Goal: Find specific fact: Find specific fact

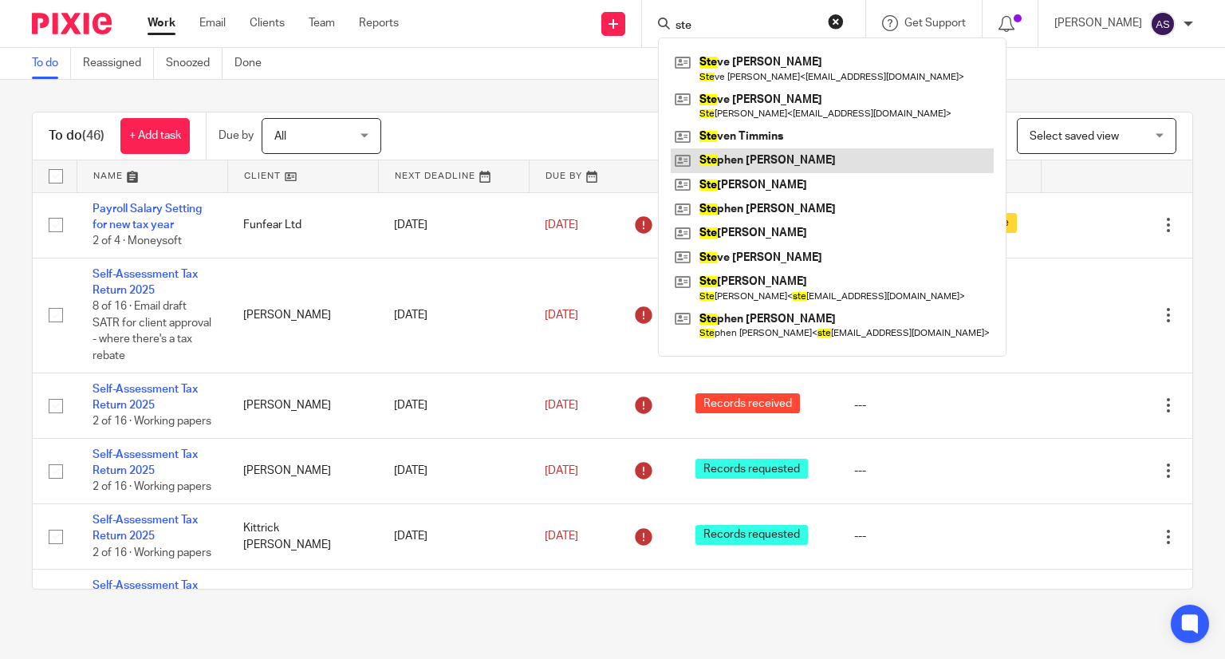
type input "ste"
click at [812, 169] on link at bounding box center [832, 160] width 323 height 24
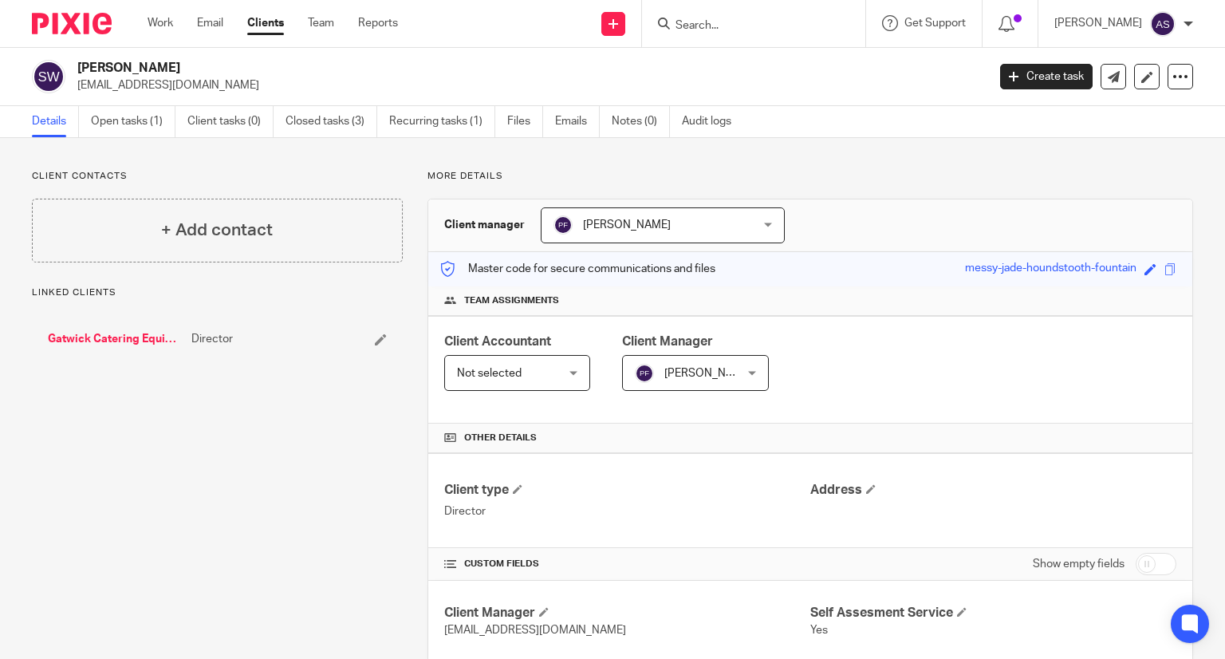
scroll to position [584, 0]
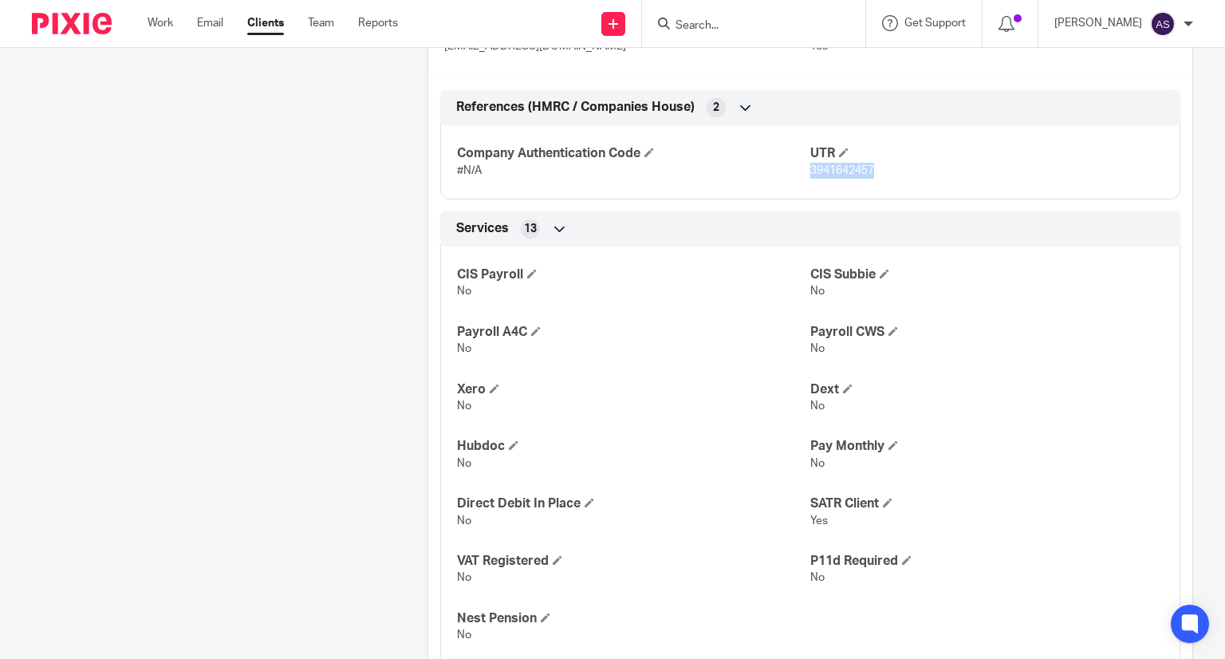
drag, startPoint x: 803, startPoint y: 168, endPoint x: 868, endPoint y: 174, distance: 64.8
click at [868, 174] on p "3941642457" at bounding box center [986, 171] width 353 height 16
copy span "3941642457"
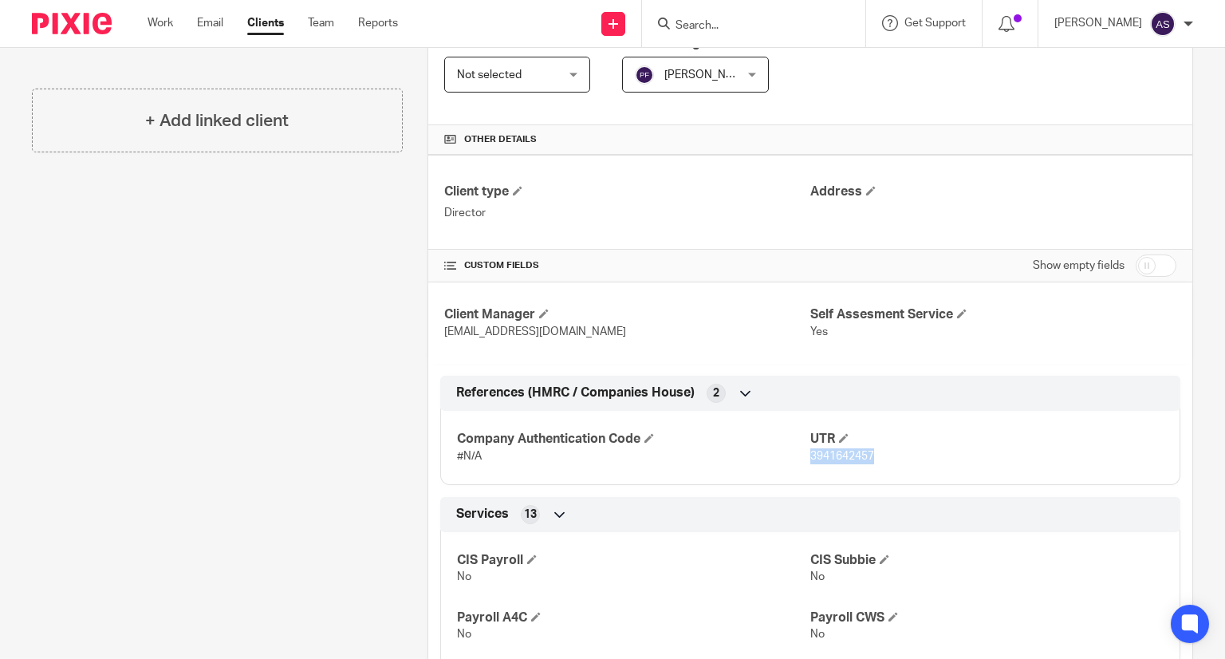
scroll to position [0, 0]
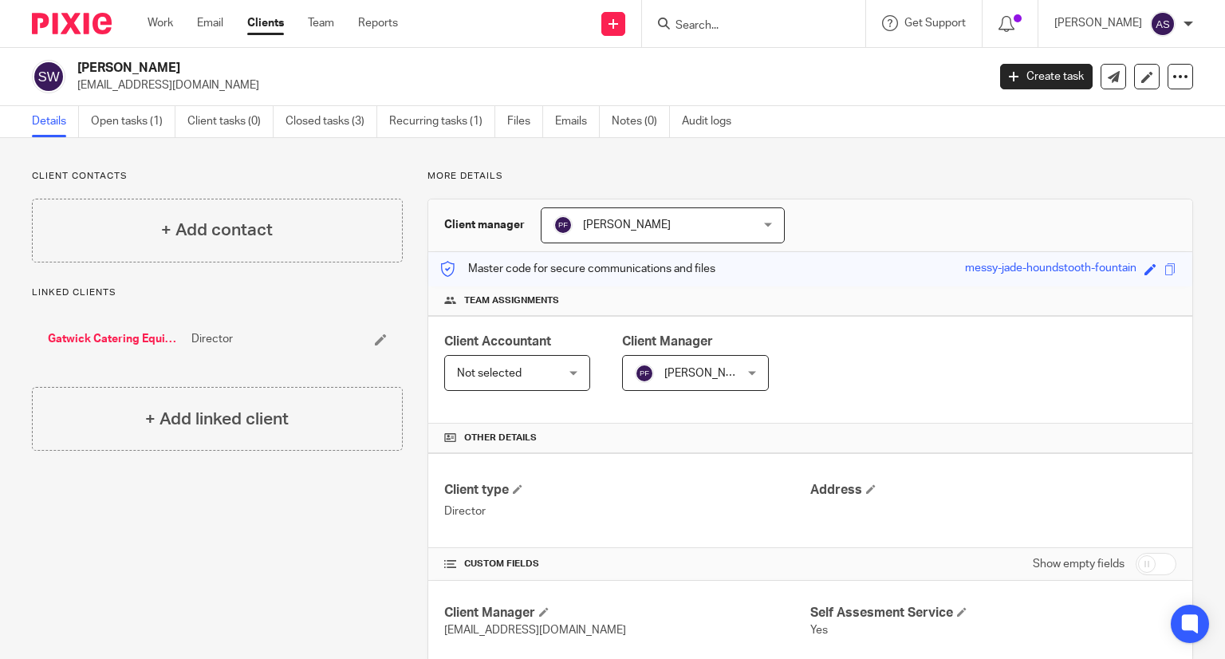
click at [726, 29] on input "Search" at bounding box center [746, 26] width 144 height 14
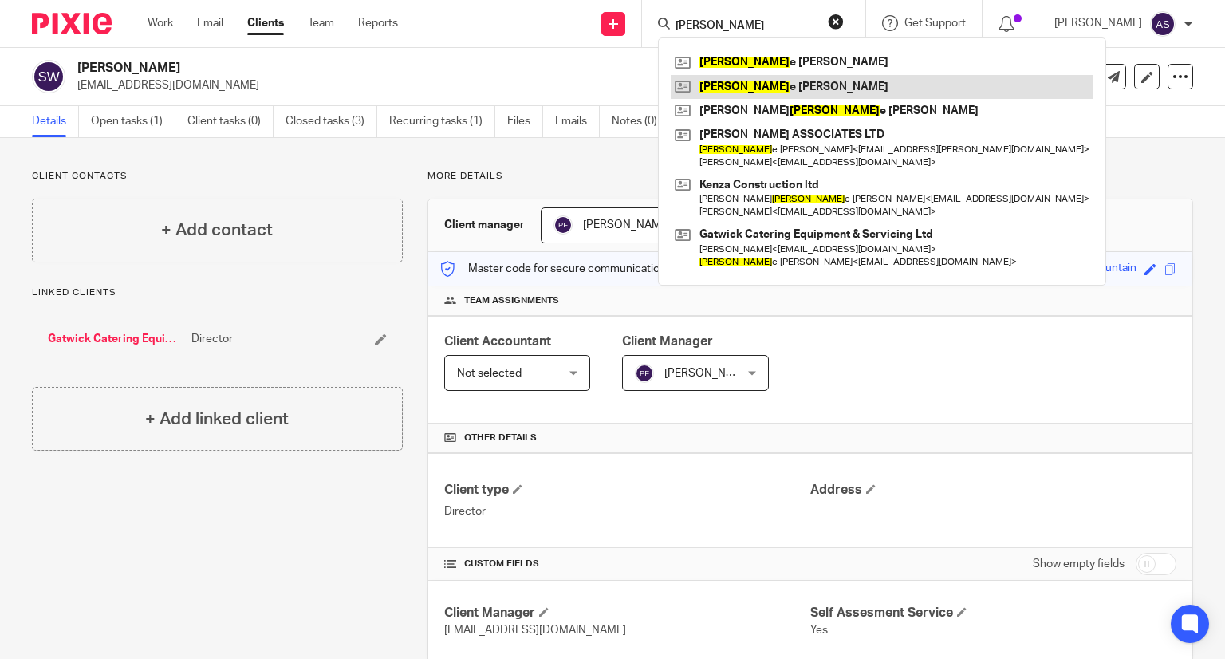
type input "[PERSON_NAME]"
click at [790, 81] on link at bounding box center [882, 87] width 423 height 24
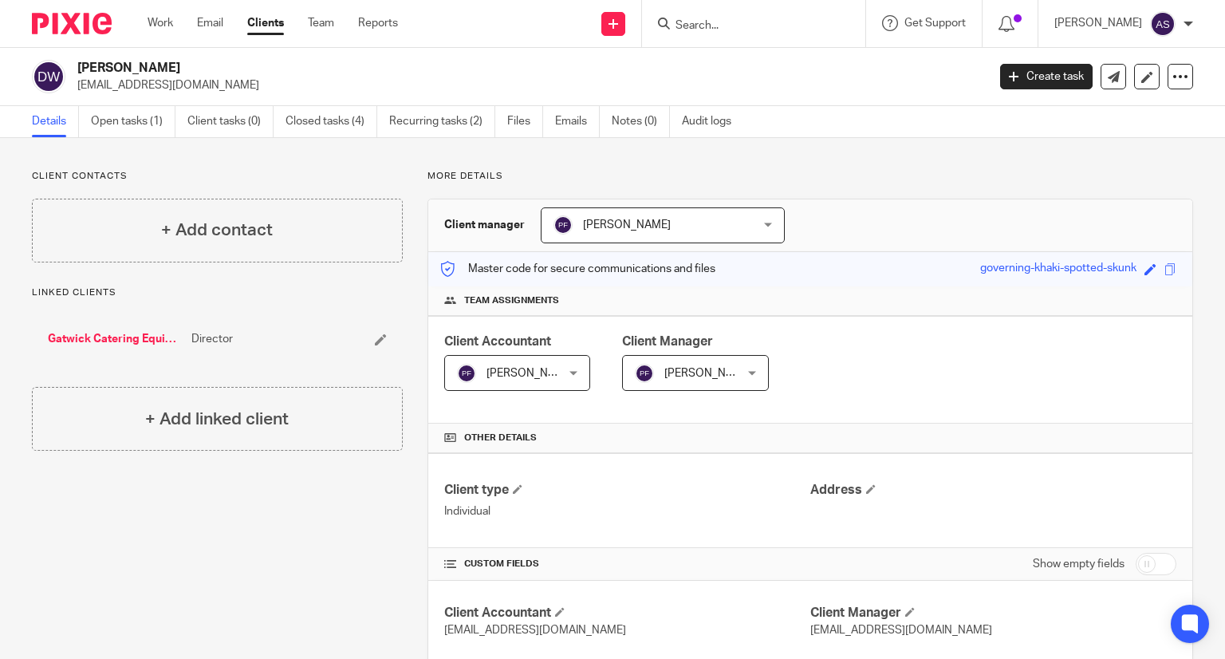
click at [727, 30] on input "Search" at bounding box center [746, 26] width 144 height 14
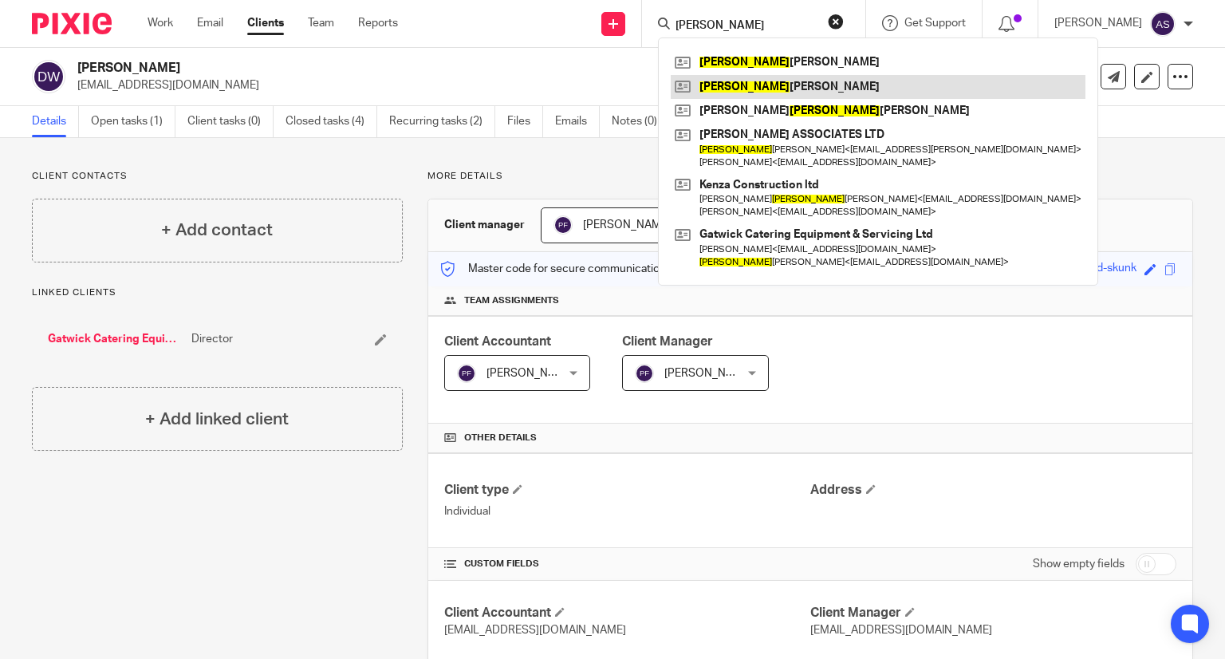
type input "denise"
click at [759, 86] on link at bounding box center [878, 87] width 415 height 24
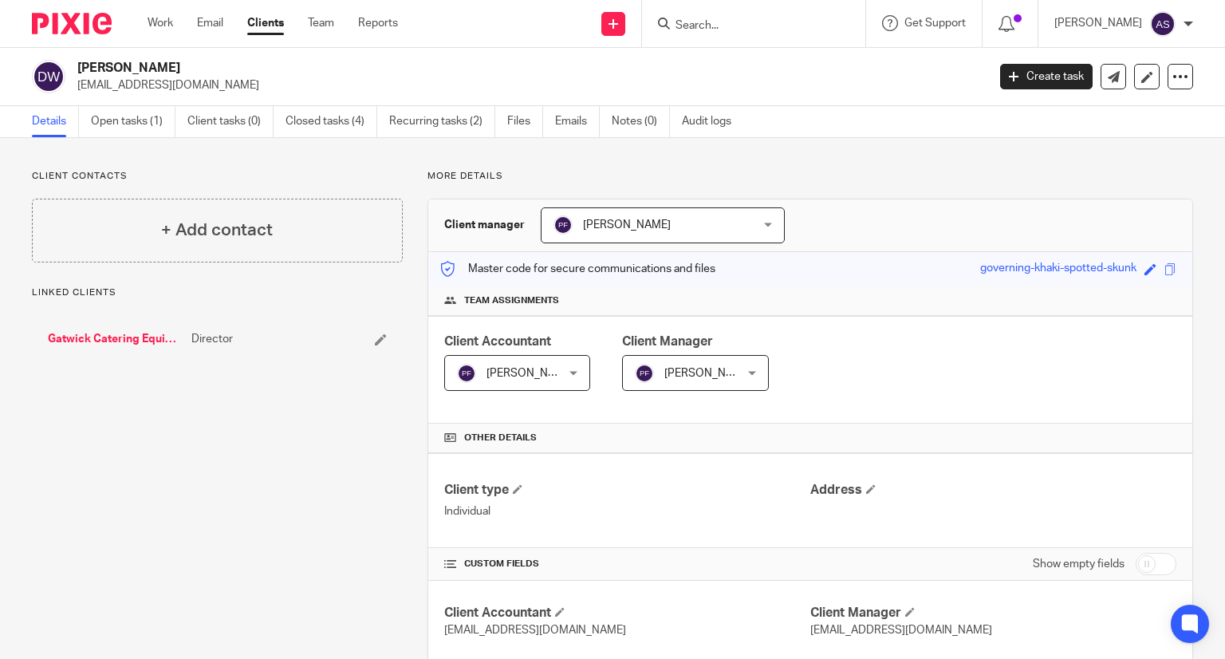
scroll to position [478, 0]
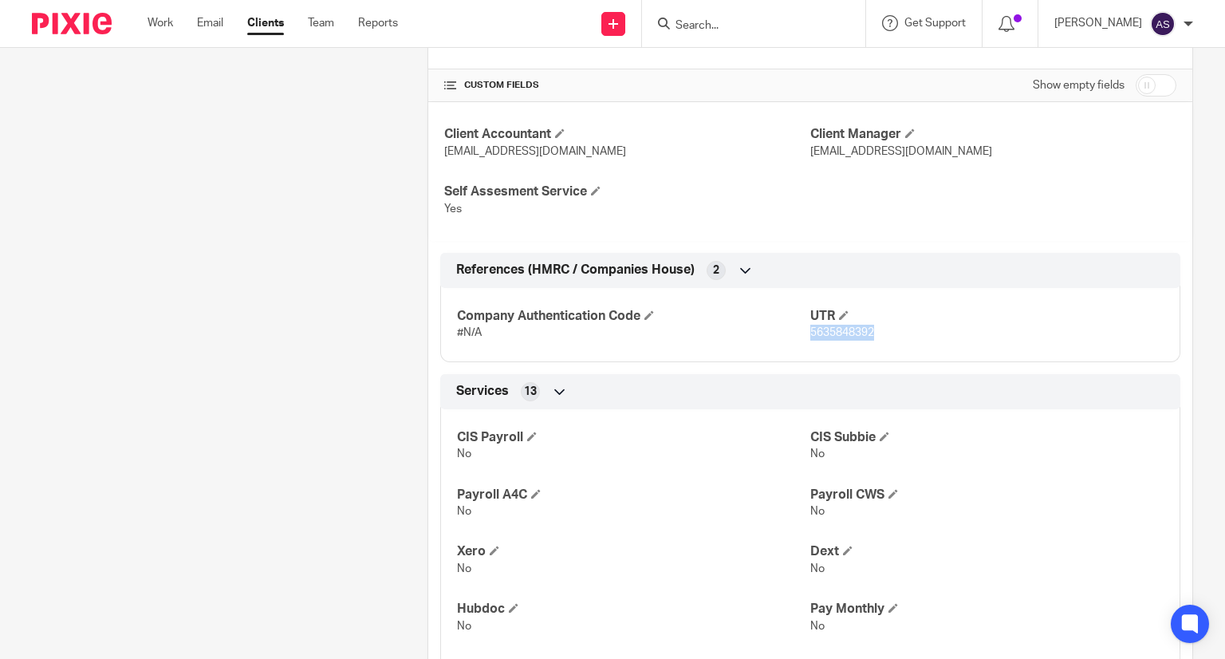
drag, startPoint x: 0, startPoint y: 0, endPoint x: 872, endPoint y: 332, distance: 932.5
click at [872, 332] on p "5635848392" at bounding box center [986, 333] width 353 height 16
copy span "5635848392"
